Goal: Find specific page/section: Find specific page/section

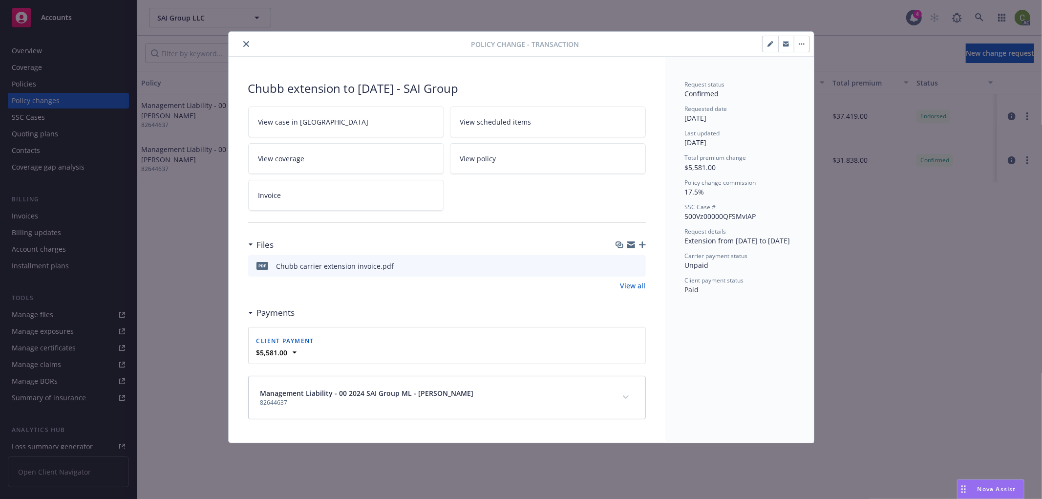
drag, startPoint x: 247, startPoint y: 42, endPoint x: 216, endPoint y: 38, distance: 31.1
click at [247, 42] on icon "close" at bounding box center [246, 44] width 6 height 6
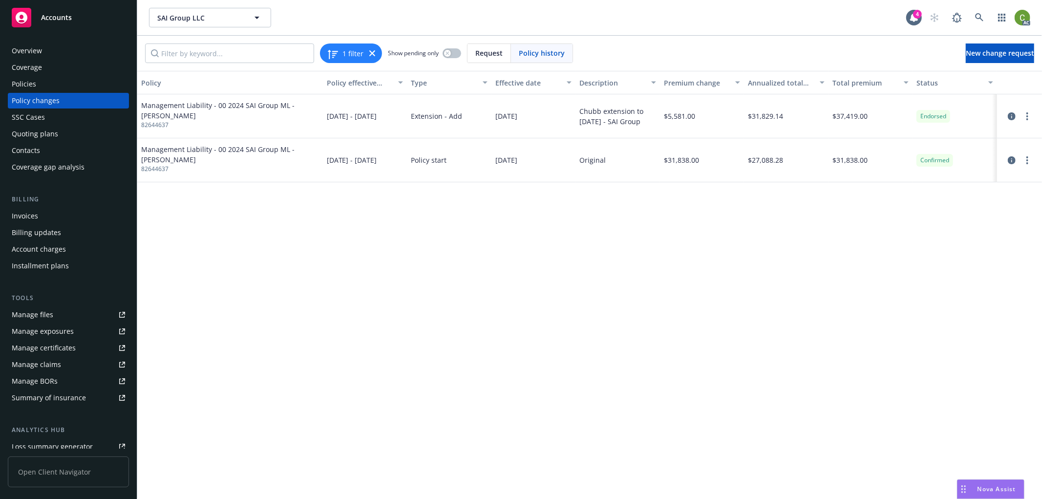
click at [71, 16] on div "Accounts" at bounding box center [68, 18] width 113 height 20
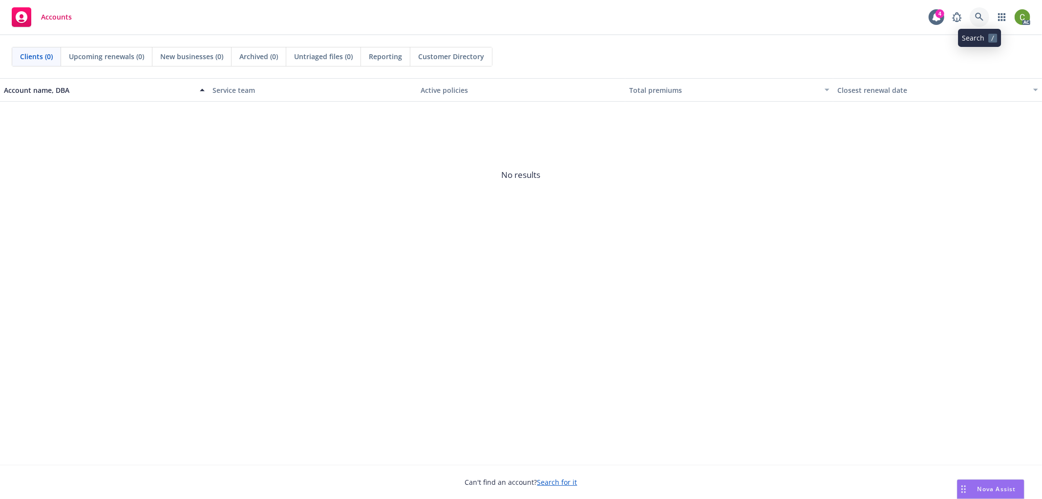
click at [973, 20] on link at bounding box center [979, 17] width 20 height 20
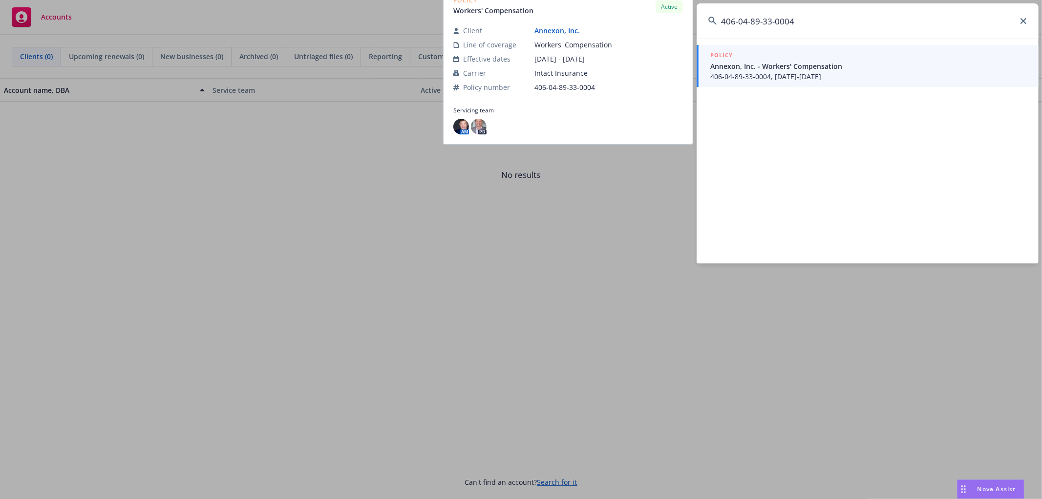
type input "406-04-89-33-0004"
click at [812, 63] on span "Annexon, Inc. - Workers' Compensation" at bounding box center [868, 66] width 316 height 10
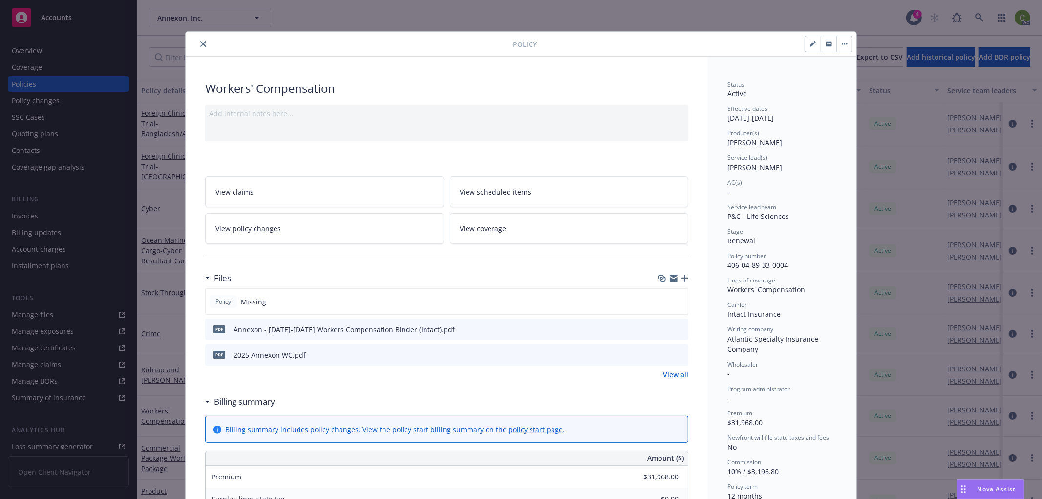
click at [200, 42] on icon "close" at bounding box center [203, 44] width 6 height 6
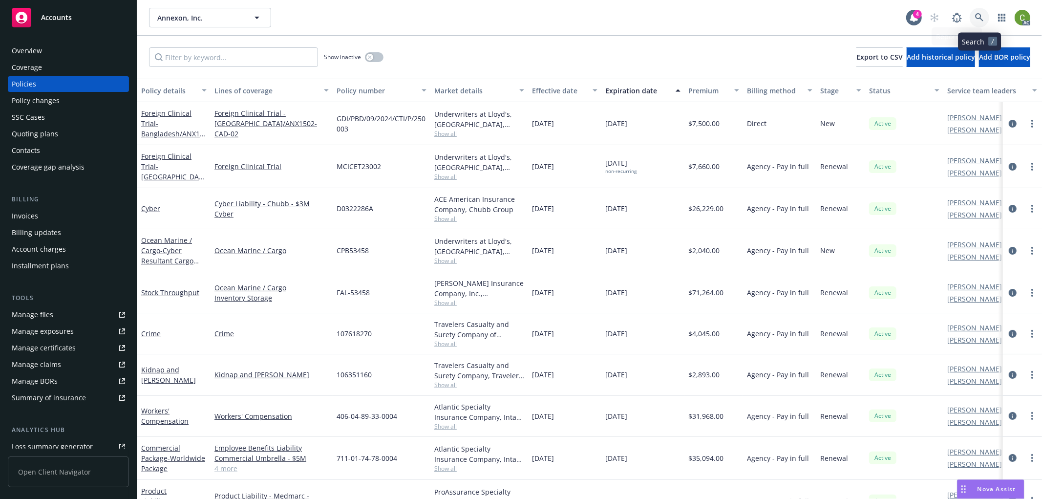
click at [981, 16] on icon at bounding box center [979, 17] width 9 height 9
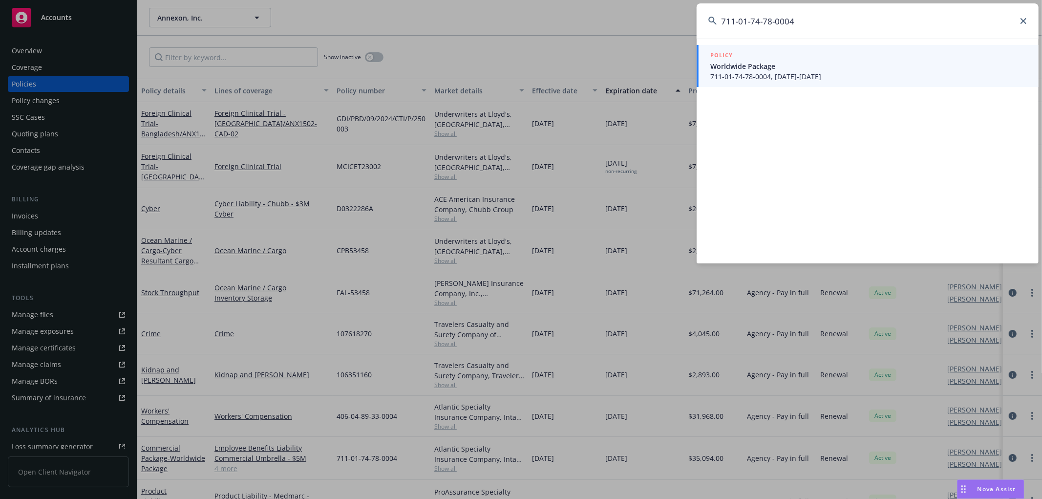
type input "711-01-74-78-0004"
click at [784, 74] on span "711-01-74-78-0004, [DATE]-[DATE]" at bounding box center [868, 76] width 316 height 10
